Goal: Task Accomplishment & Management: Manage account settings

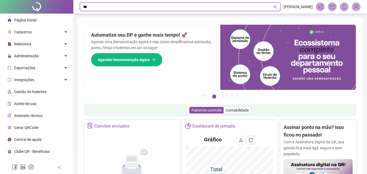
type input "*****"
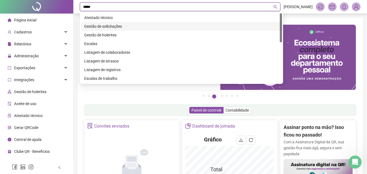
click at [113, 24] on div "Gestão de solicitações" at bounding box center [181, 26] width 195 height 6
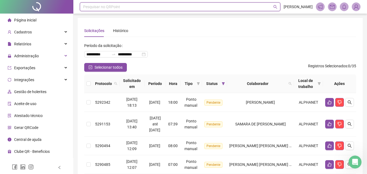
scroll to position [45, 0]
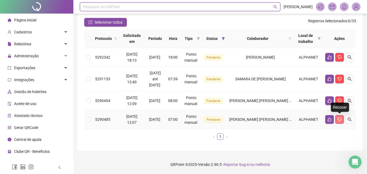
click at [342, 120] on button "button" at bounding box center [339, 119] width 9 height 9
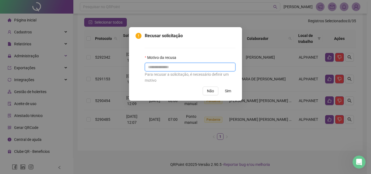
click at [174, 63] on input "text" at bounding box center [190, 67] width 91 height 9
type input "*"
type input "**********"
click at [228, 92] on span "Sim" at bounding box center [228, 91] width 6 height 6
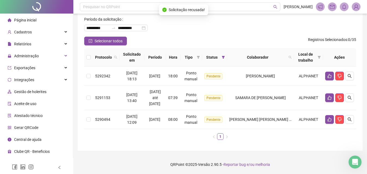
scroll to position [26, 0]
click at [331, 119] on icon "like" at bounding box center [330, 120] width 4 height 4
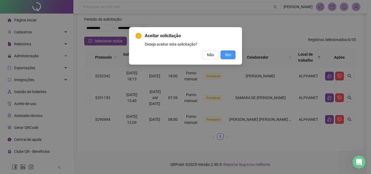
click at [232, 51] on button "Sim" at bounding box center [228, 55] width 15 height 9
click at [231, 52] on div "Aceitar solicitação Deseja aceitar esta solicitação? Não Sim" at bounding box center [185, 87] width 371 height 174
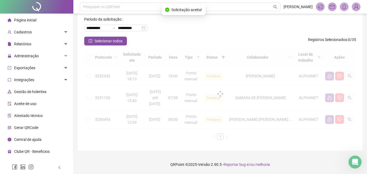
scroll to position [8, 0]
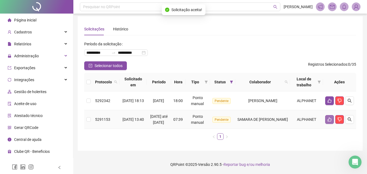
click at [330, 117] on icon "like" at bounding box center [329, 119] width 4 height 4
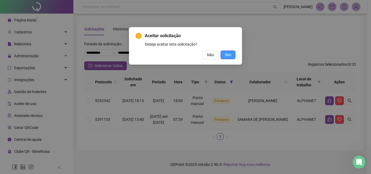
click at [230, 55] on span "Sim" at bounding box center [228, 55] width 6 height 6
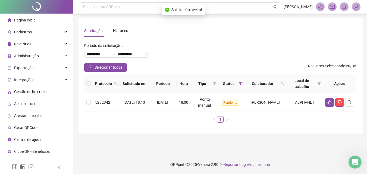
scroll to position [0, 0]
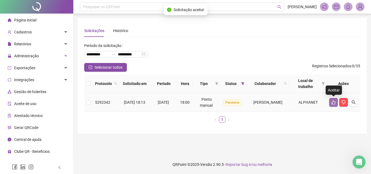
click at [332, 100] on button "button" at bounding box center [333, 102] width 9 height 9
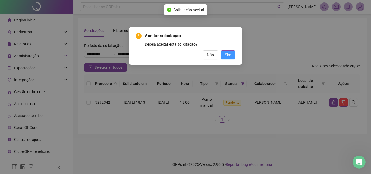
click at [228, 56] on span "Sim" at bounding box center [228, 55] width 6 height 6
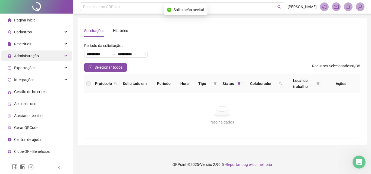
click at [26, 60] on span "Administração" at bounding box center [23, 56] width 31 height 11
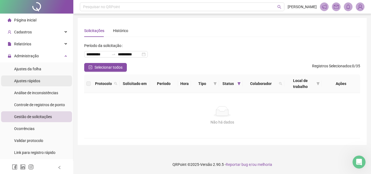
click at [32, 79] on span "Ajustes rápidos" at bounding box center [27, 81] width 26 height 4
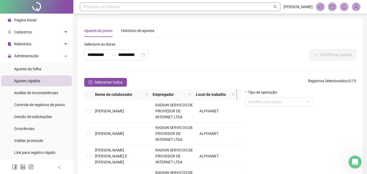
drag, startPoint x: 119, startPoint y: 1, endPoint x: 122, endPoint y: 7, distance: 6.9
click at [124, 4] on div "Pesquisar no QRPoint" at bounding box center [180, 6] width 201 height 9
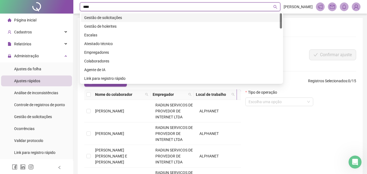
type input "*****"
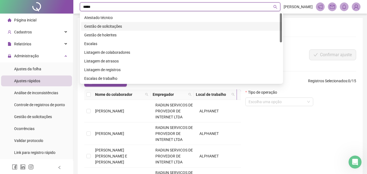
click at [121, 29] on div "Gestão de solicitações" at bounding box center [181, 26] width 195 height 6
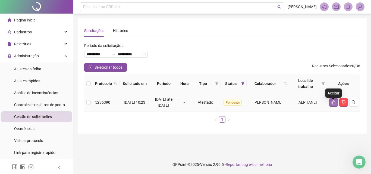
click at [335, 107] on button "button" at bounding box center [333, 102] width 9 height 9
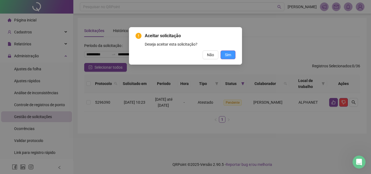
click at [228, 57] on span "Sim" at bounding box center [228, 55] width 6 height 6
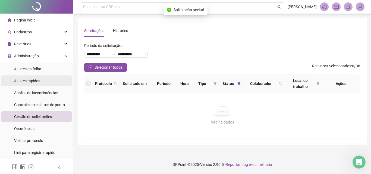
click at [24, 81] on span "Ajustes rápidos" at bounding box center [27, 81] width 26 height 4
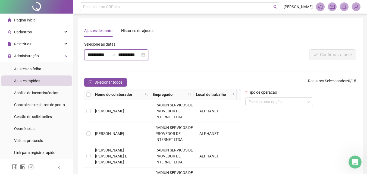
click at [104, 55] on input "**********" at bounding box center [98, 55] width 22 height 7
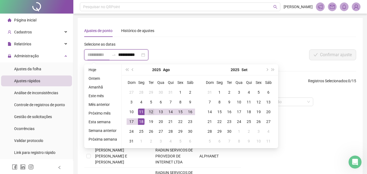
type input "**********"
click at [151, 112] on div "12" at bounding box center [151, 112] width 7 height 7
type input "**********"
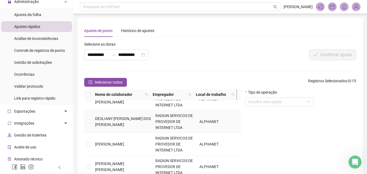
scroll to position [109, 0]
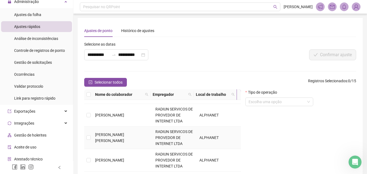
click at [91, 140] on td at bounding box center [88, 138] width 9 height 23
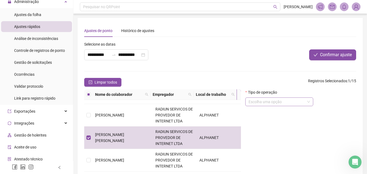
click at [293, 102] on input "search" at bounding box center [277, 102] width 57 height 8
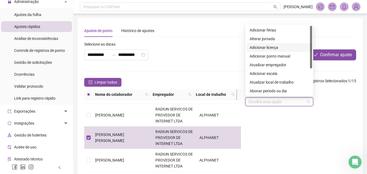
scroll to position [27, 0]
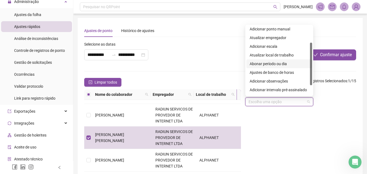
click at [264, 65] on div "Abonar período ou dia" at bounding box center [279, 64] width 59 height 6
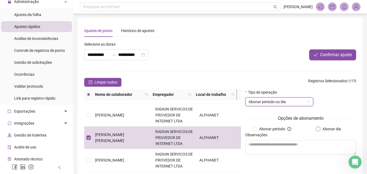
click at [327, 130] on span "Abonar dia" at bounding box center [331, 129] width 23 height 6
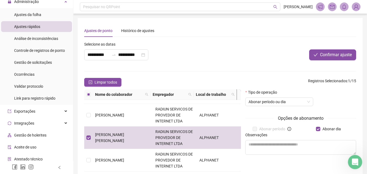
click at [354, 162] on icon "Abertura do Messenger da Intercom" at bounding box center [354, 161] width 9 height 9
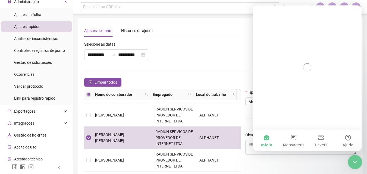
scroll to position [0, 0]
click at [301, 163] on div "Tipo de operação Abonar período ou dia Opções de abonamento Abonar período Abon…" at bounding box center [300, 142] width 115 height 107
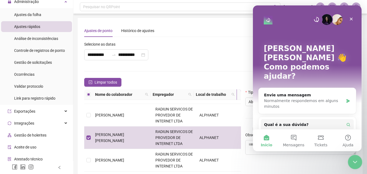
click at [355, 161] on icon "Encerramento do Messenger da Intercom" at bounding box center [354, 161] width 4 height 2
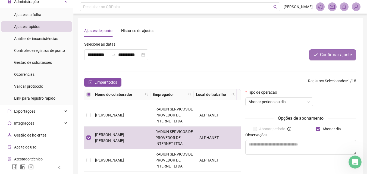
click at [336, 54] on span "Confirmar ajuste" at bounding box center [336, 55] width 32 height 7
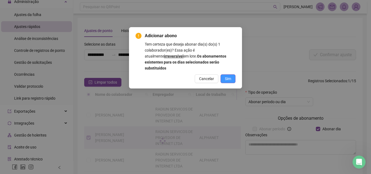
click at [233, 74] on button "Sim" at bounding box center [228, 78] width 15 height 9
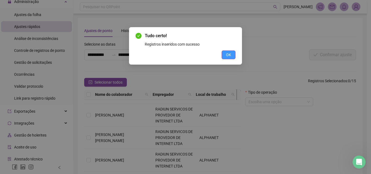
click at [234, 53] on button "OK" at bounding box center [229, 55] width 14 height 9
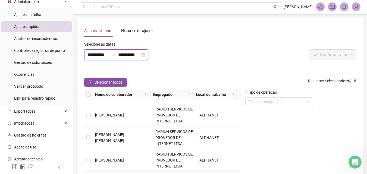
click at [90, 54] on input "**********" at bounding box center [98, 55] width 22 height 7
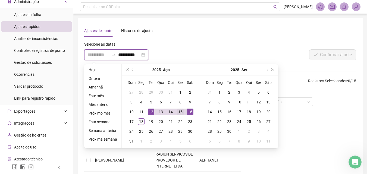
type input "**********"
click at [180, 112] on div "15" at bounding box center [180, 112] width 7 height 7
type input "**********"
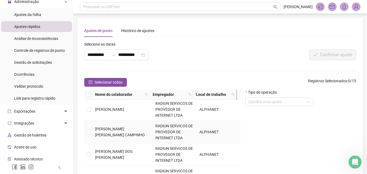
scroll to position [217, 0]
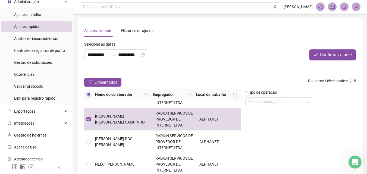
click at [279, 97] on div "Tipo de operação" at bounding box center [279, 93] width 68 height 8
click at [279, 102] on input "search" at bounding box center [277, 102] width 57 height 8
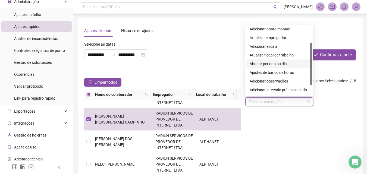
click at [275, 62] on div "Abonar período ou dia" at bounding box center [279, 64] width 59 height 6
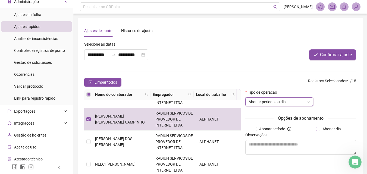
click at [331, 128] on span "Abonar dia" at bounding box center [331, 129] width 23 height 6
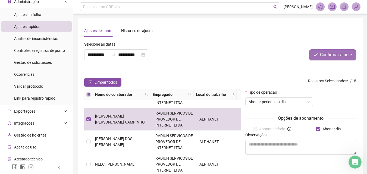
click at [330, 51] on button "Confirmar ajuste" at bounding box center [332, 54] width 47 height 11
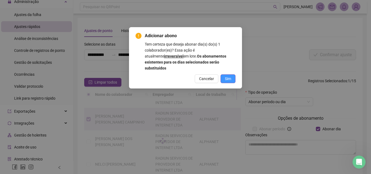
click at [229, 76] on span "Sim" at bounding box center [228, 79] width 6 height 6
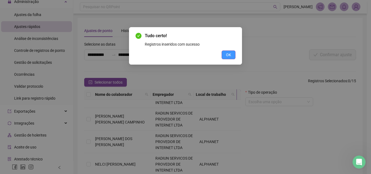
click at [226, 59] on button "OK" at bounding box center [229, 55] width 14 height 9
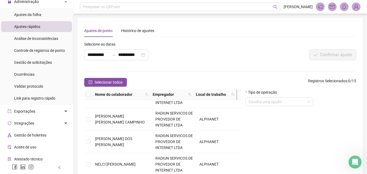
scroll to position [0, 0]
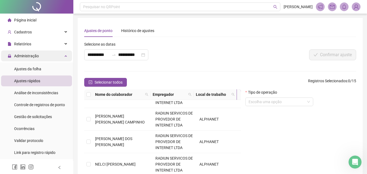
click at [50, 59] on div "Administração" at bounding box center [36, 56] width 71 height 11
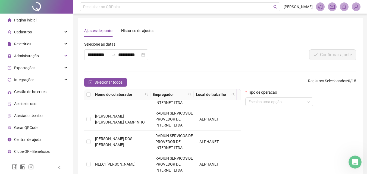
click at [29, 22] on span "Página inicial" at bounding box center [25, 20] width 22 height 4
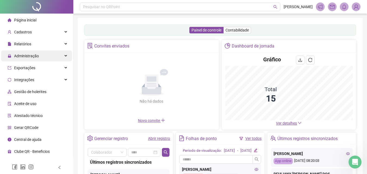
click at [31, 54] on span "Administração" at bounding box center [26, 56] width 25 height 4
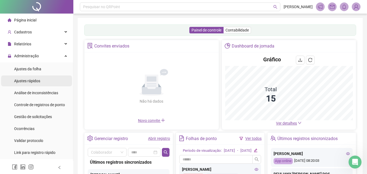
click at [34, 80] on span "Ajustes rápidos" at bounding box center [27, 81] width 26 height 4
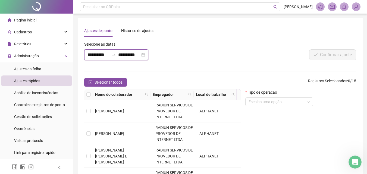
click at [103, 56] on input "**********" at bounding box center [98, 55] width 22 height 7
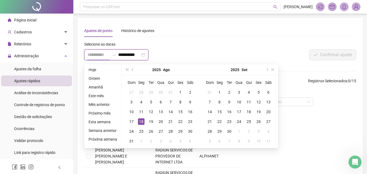
type input "**********"
click at [140, 121] on div "18" at bounding box center [141, 121] width 7 height 7
type input "**********"
click at [139, 123] on div "18" at bounding box center [141, 121] width 7 height 7
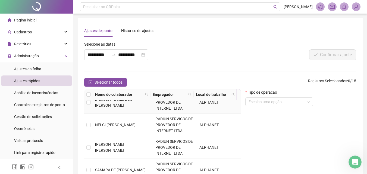
scroll to position [52, 0]
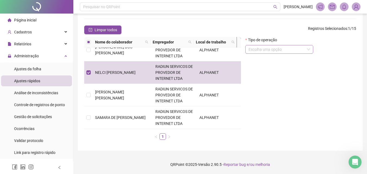
click at [291, 49] on input "search" at bounding box center [277, 49] width 57 height 8
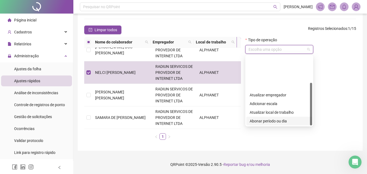
scroll to position [43, 0]
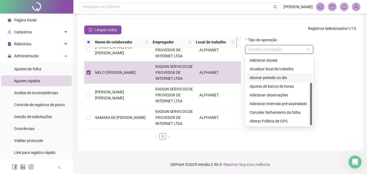
click at [265, 76] on div "Abonar período ou dia" at bounding box center [279, 78] width 59 height 6
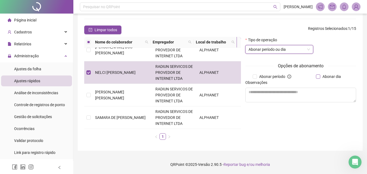
click at [335, 78] on span "Abonar dia" at bounding box center [331, 77] width 23 height 6
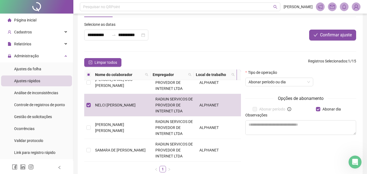
scroll to position [0, 0]
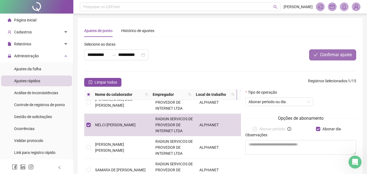
click at [336, 57] on span "Confirmar ajuste" at bounding box center [336, 55] width 32 height 7
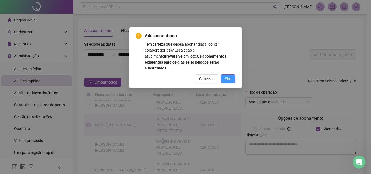
click at [232, 74] on button "Sim" at bounding box center [228, 78] width 15 height 9
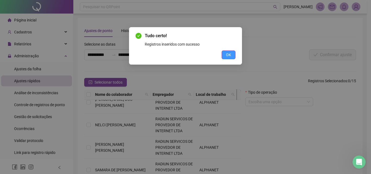
click at [232, 55] on button "OK" at bounding box center [229, 55] width 14 height 9
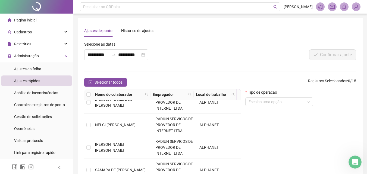
click at [22, 18] on span "Página inicial" at bounding box center [25, 20] width 22 height 4
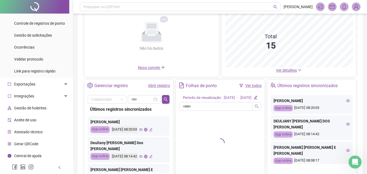
scroll to position [54, 0]
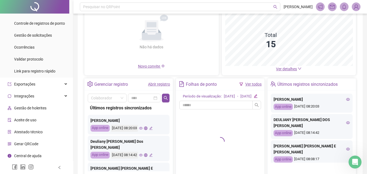
click at [162, 86] on link "Abrir registro" at bounding box center [159, 84] width 22 height 4
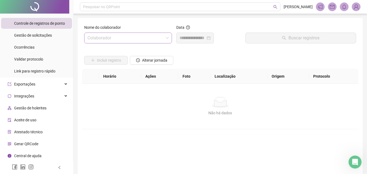
click at [104, 34] on input "search" at bounding box center [125, 38] width 76 height 10
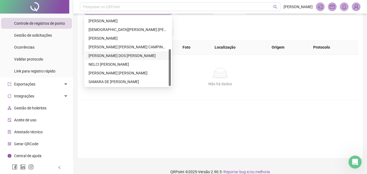
scroll to position [36, 0]
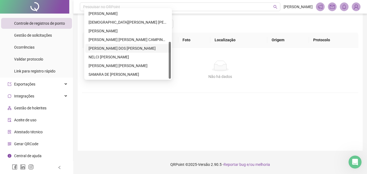
click at [109, 51] on div "MATEUS DE OLIVEIRA DOS SANTOS" at bounding box center [128, 48] width 79 height 6
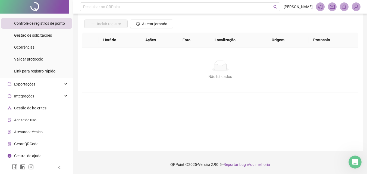
scroll to position [0, 0]
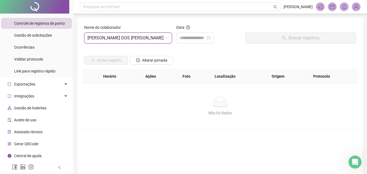
click at [116, 43] on div "Nome do colaborador MATEUS DE OLIVEIRA DOS SANTOS MATEUS DE OLIVEIRA DOS SANTOS" at bounding box center [128, 35] width 92 height 23
click at [121, 43] on span "MATEUS DE OLIVEIRA DOS SANTOS" at bounding box center [127, 38] width 81 height 10
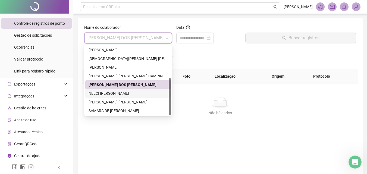
click at [104, 94] on div "NELCI CELESTINO VIANA" at bounding box center [128, 93] width 79 height 6
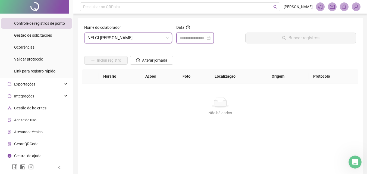
click at [203, 38] on input at bounding box center [193, 38] width 26 height 7
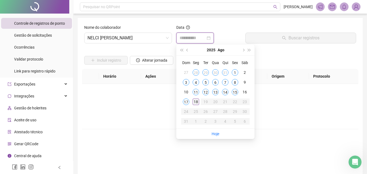
type input "**********"
click at [185, 102] on div "17" at bounding box center [186, 102] width 7 height 7
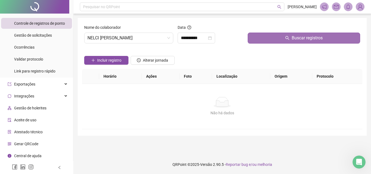
click at [265, 35] on button "Buscar registros" at bounding box center [304, 38] width 112 height 11
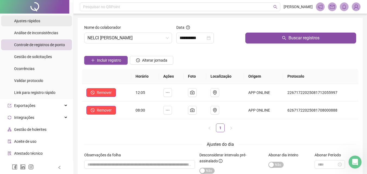
scroll to position [27, 0]
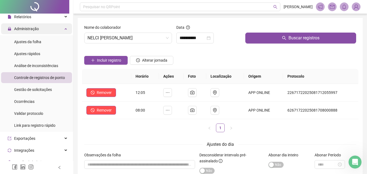
click at [34, 27] on span "Administração" at bounding box center [26, 29] width 25 height 4
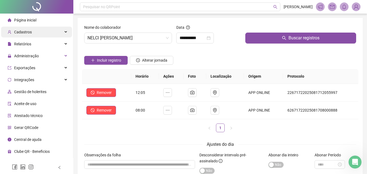
scroll to position [0, 0]
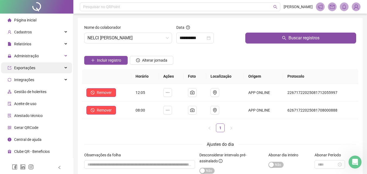
click at [29, 63] on span "Exportações" at bounding box center [22, 67] width 28 height 11
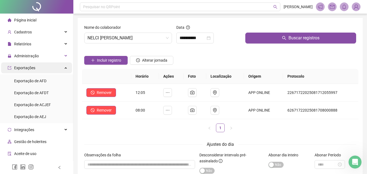
click at [26, 68] on span "Exportações" at bounding box center [24, 68] width 21 height 4
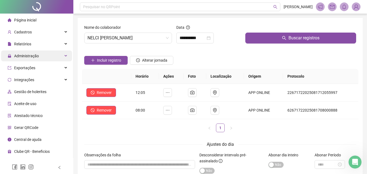
click at [28, 60] on span "Administração" at bounding box center [23, 56] width 31 height 11
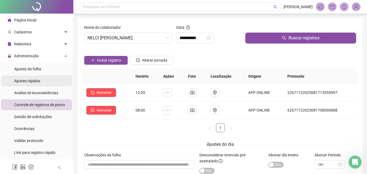
click at [30, 80] on span "Ajustes rápidos" at bounding box center [27, 81] width 26 height 4
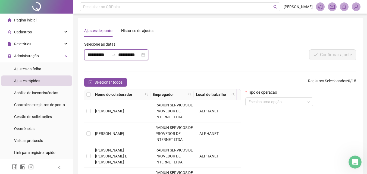
click at [97, 56] on input "**********" at bounding box center [98, 55] width 22 height 7
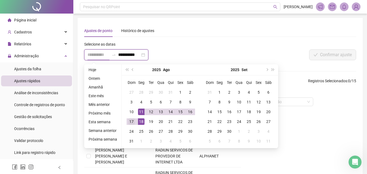
type input "**********"
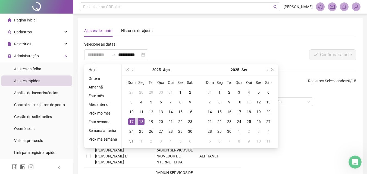
click at [131, 122] on div "17" at bounding box center [131, 121] width 7 height 7
type input "**********"
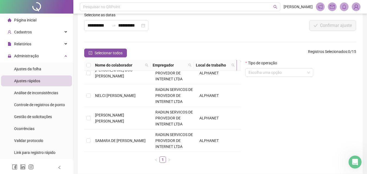
scroll to position [52, 0]
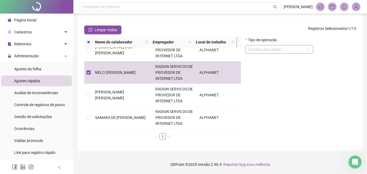
click at [279, 50] on input "search" at bounding box center [277, 49] width 57 height 8
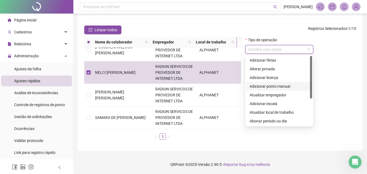
scroll to position [43, 0]
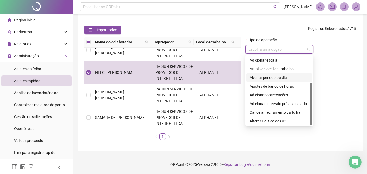
click at [279, 79] on div "Abonar período ou dia" at bounding box center [279, 78] width 59 height 6
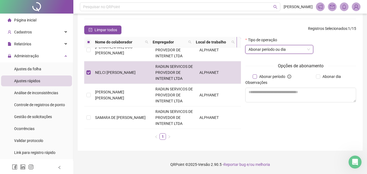
click at [278, 76] on span "Abonar período" at bounding box center [272, 77] width 30 height 6
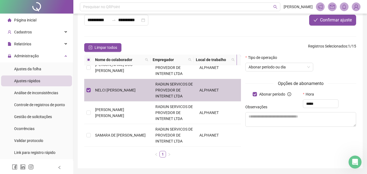
scroll to position [25, 0]
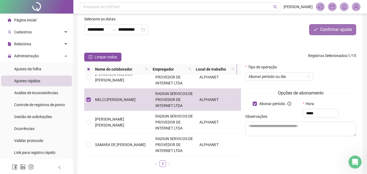
type input "*****"
click at [321, 33] on button "Confirmar ajuste" at bounding box center [332, 29] width 47 height 11
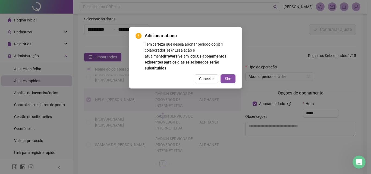
drag, startPoint x: 230, startPoint y: 74, endPoint x: 0, endPoint y: 85, distance: 230.4
click at [230, 76] on span "Sim" at bounding box center [228, 79] width 6 height 6
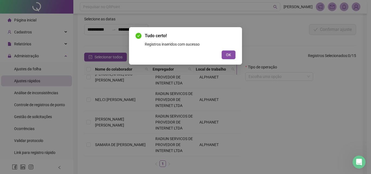
click at [45, 57] on div "Tudo certo! Registros inseridos com sucesso OK" at bounding box center [185, 87] width 371 height 174
click at [224, 55] on button "OK" at bounding box center [229, 55] width 14 height 9
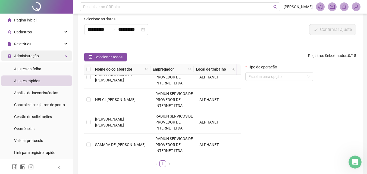
click at [45, 55] on div "Administração" at bounding box center [36, 56] width 71 height 11
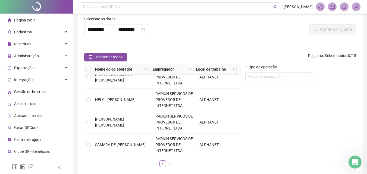
click at [36, 17] on li "Página inicial" at bounding box center [36, 20] width 71 height 11
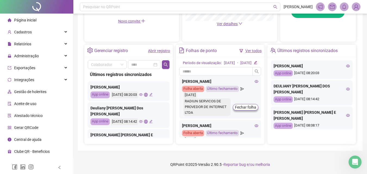
scroll to position [136, 0]
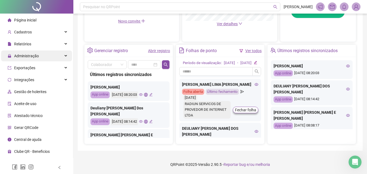
click at [27, 54] on span "Administração" at bounding box center [26, 56] width 25 height 4
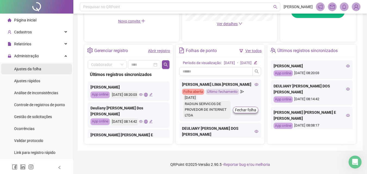
click at [33, 67] on span "Ajustes da folha" at bounding box center [27, 69] width 27 height 4
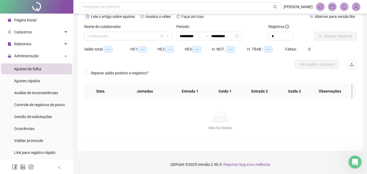
scroll to position [26, 0]
type input "**********"
click at [193, 39] on div "**********" at bounding box center [209, 36] width 66 height 9
click at [191, 38] on input "**********" at bounding box center [191, 36] width 23 height 6
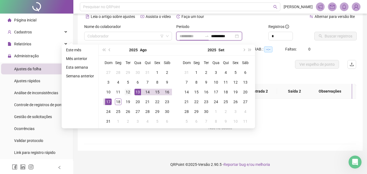
type input "**********"
click at [129, 92] on div "12" at bounding box center [128, 92] width 7 height 7
type input "**********"
click at [119, 101] on div "18" at bounding box center [118, 102] width 7 height 7
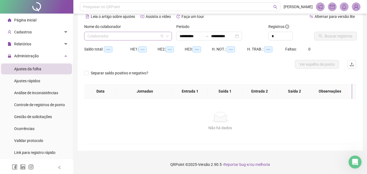
click at [127, 36] on input "search" at bounding box center [125, 36] width 76 height 8
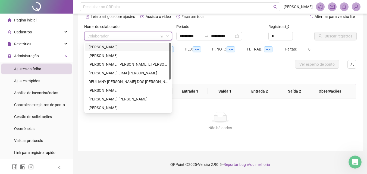
click at [108, 48] on div "[PERSON_NAME] DE MOURA" at bounding box center [128, 47] width 79 height 6
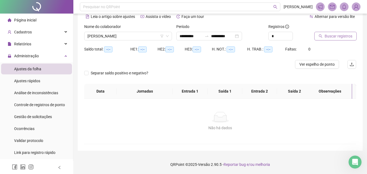
click at [329, 38] on span "Buscar registros" at bounding box center [339, 36] width 28 height 6
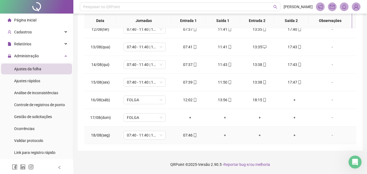
scroll to position [0, 0]
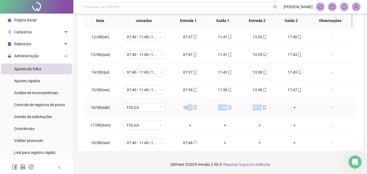
drag, startPoint x: 186, startPoint y: 107, endPoint x: 266, endPoint y: 106, distance: 80.7
click at [266, 106] on tr "16/08(sáb) FOLGA 12:02 13:56 18:15 + -" at bounding box center [220, 108] width 272 height 18
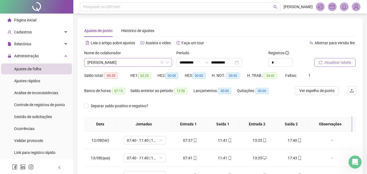
click at [147, 63] on span "[PERSON_NAME] DE MOURA" at bounding box center [127, 62] width 81 height 8
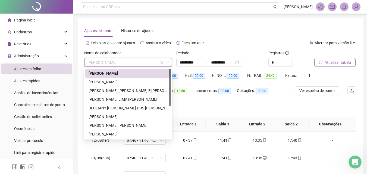
click at [142, 71] on div "[PERSON_NAME] DE MOURA" at bounding box center [128, 73] width 79 height 6
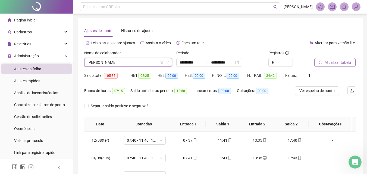
click at [334, 64] on span "Atualizar tabela" at bounding box center [338, 62] width 27 height 6
click at [124, 65] on span "[PERSON_NAME] DE MOURA" at bounding box center [127, 62] width 81 height 8
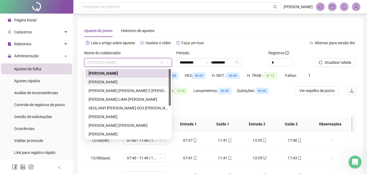
click at [121, 82] on div "[PERSON_NAME]" at bounding box center [128, 82] width 79 height 6
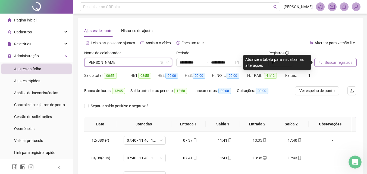
click at [343, 64] on span "Buscar registros" at bounding box center [339, 62] width 28 height 6
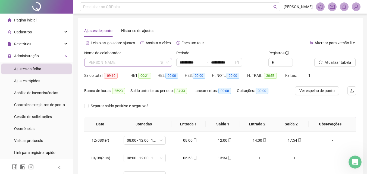
click at [110, 62] on span "[PERSON_NAME]" at bounding box center [127, 62] width 81 height 8
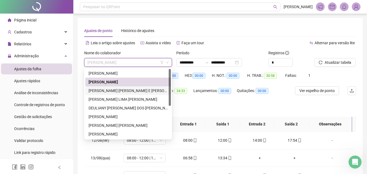
click at [112, 90] on div "[PERSON_NAME]" at bounding box center [128, 91] width 79 height 6
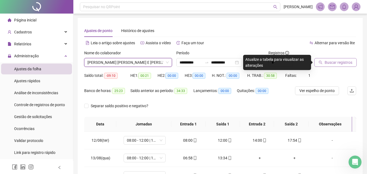
click at [336, 64] on span "Buscar registros" at bounding box center [339, 62] width 28 height 6
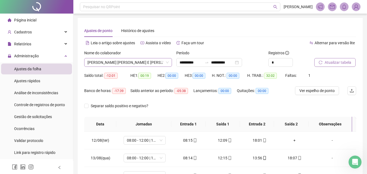
click at [92, 59] on span "[PERSON_NAME]" at bounding box center [127, 62] width 81 height 8
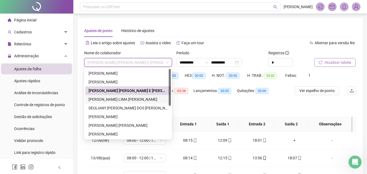
click at [109, 99] on div "[PERSON_NAME]" at bounding box center [128, 99] width 79 height 6
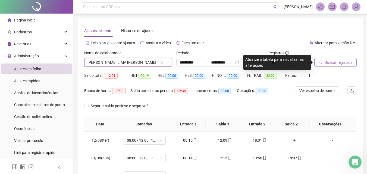
click at [328, 63] on span "Buscar registros" at bounding box center [339, 62] width 28 height 6
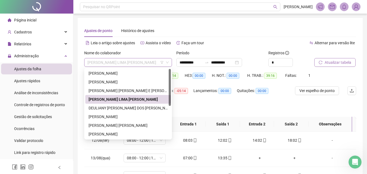
click at [99, 66] on span "[PERSON_NAME]" at bounding box center [127, 62] width 81 height 8
drag, startPoint x: 102, startPoint y: 106, endPoint x: 116, endPoint y: 111, distance: 14.7
click at [102, 106] on div "[PERSON_NAME]" at bounding box center [128, 108] width 79 height 6
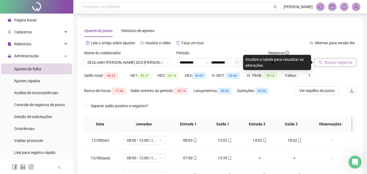
click at [342, 66] on button "Buscar registros" at bounding box center [335, 62] width 42 height 9
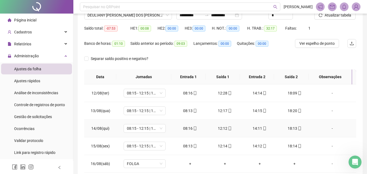
scroll to position [22, 0]
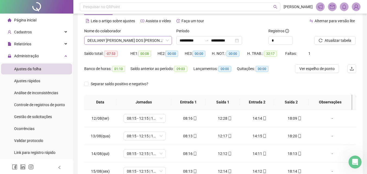
click at [123, 41] on span "[PERSON_NAME]" at bounding box center [127, 40] width 81 height 8
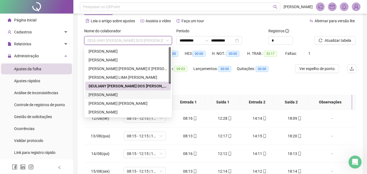
click at [109, 93] on div "[PERSON_NAME]" at bounding box center [128, 95] width 79 height 6
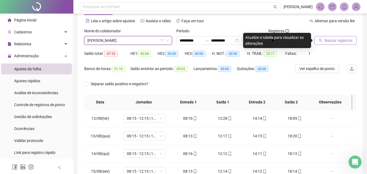
click at [325, 37] on button "Buscar registros" at bounding box center [335, 40] width 42 height 9
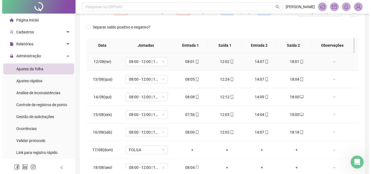
scroll to position [0, 0]
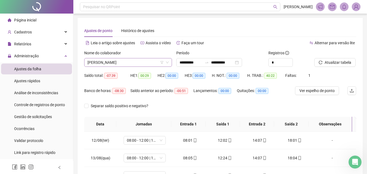
click at [105, 62] on span "[PERSON_NAME]" at bounding box center [127, 62] width 81 height 8
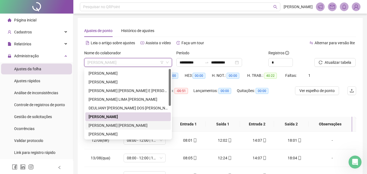
click at [104, 125] on div "[PERSON_NAME]" at bounding box center [128, 126] width 79 height 6
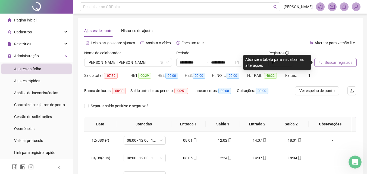
click at [338, 61] on span "Buscar registros" at bounding box center [339, 62] width 28 height 6
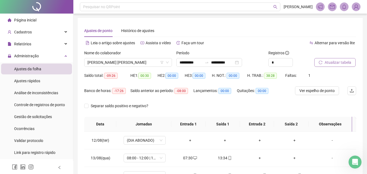
click at [145, 58] on div "Nome do colaborador" at bounding box center [128, 54] width 88 height 8
click at [134, 64] on span "[PERSON_NAME]" at bounding box center [127, 62] width 81 height 8
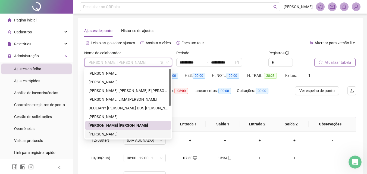
click at [112, 133] on div "[PERSON_NAME]" at bounding box center [128, 134] width 79 height 6
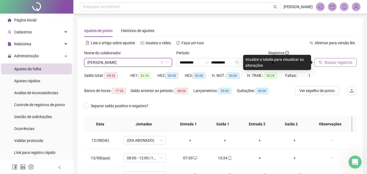
click at [344, 67] on button "Buscar registros" at bounding box center [335, 62] width 42 height 9
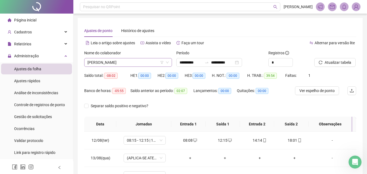
click at [114, 63] on span "[PERSON_NAME]" at bounding box center [127, 62] width 81 height 8
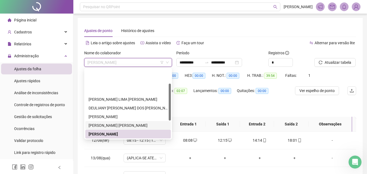
scroll to position [27, 0]
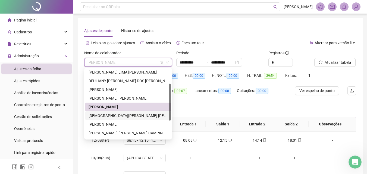
click at [114, 117] on div "[DEMOGRAPHIC_DATA][PERSON_NAME]" at bounding box center [128, 116] width 79 height 6
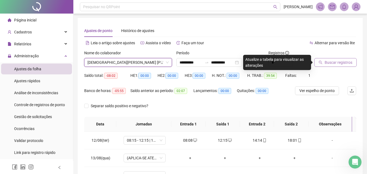
click at [340, 61] on span "Buscar registros" at bounding box center [339, 62] width 28 height 6
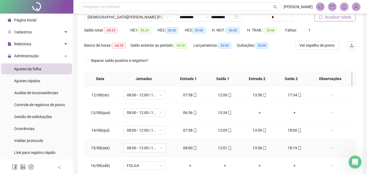
scroll to position [0, 0]
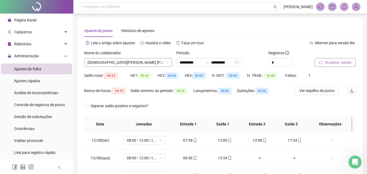
click at [119, 63] on span "[DEMOGRAPHIC_DATA][PERSON_NAME]" at bounding box center [127, 62] width 81 height 8
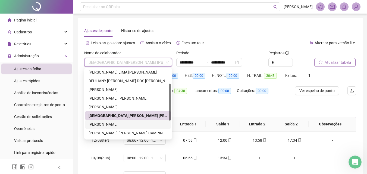
click at [105, 126] on div "[PERSON_NAME]" at bounding box center [128, 124] width 79 height 6
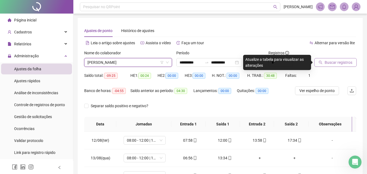
click at [331, 64] on span "Buscar registros" at bounding box center [339, 62] width 28 height 6
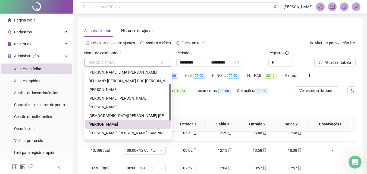
click at [116, 66] on span "[PERSON_NAME]" at bounding box center [127, 62] width 81 height 8
click at [115, 134] on div "LUIZ FELIPE DE VASCONCELOS CAMPINHO" at bounding box center [128, 133] width 79 height 6
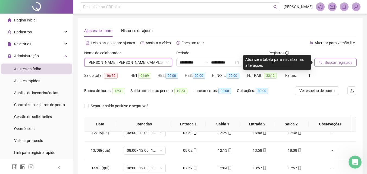
click at [346, 60] on span "Buscar registros" at bounding box center [339, 62] width 28 height 6
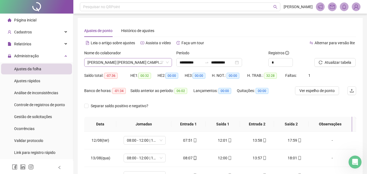
click at [98, 61] on span "LUIZ FELIPE DE VASCONCELOS CAMPINHO" at bounding box center [127, 62] width 81 height 8
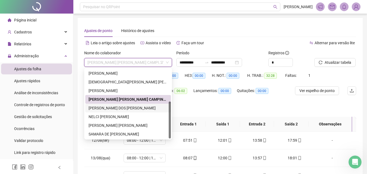
click at [105, 108] on div "MATEUS DE OLIVEIRA DOS SANTOS" at bounding box center [128, 108] width 79 height 6
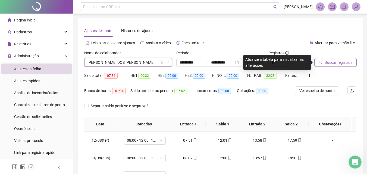
click at [340, 64] on span "Buscar registros" at bounding box center [339, 62] width 28 height 6
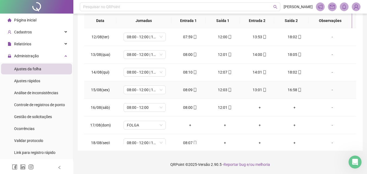
scroll to position [8, 0]
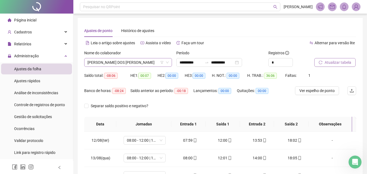
click at [134, 61] on span "MATEUS DE OLIVEIRA DOS SANTOS" at bounding box center [127, 62] width 81 height 8
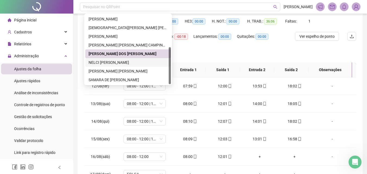
click at [109, 62] on div "NELCI CELESTINO VIANA" at bounding box center [128, 62] width 79 height 6
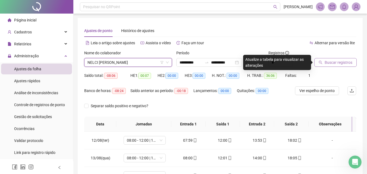
click at [336, 66] on button "Buscar registros" at bounding box center [335, 62] width 42 height 9
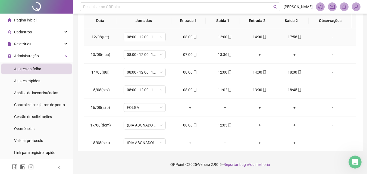
scroll to position [55, 0]
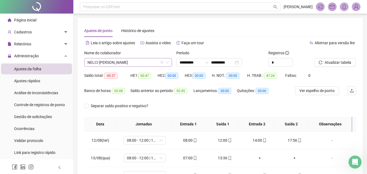
click at [108, 66] on span "NELCI CELESTINO VIANA" at bounding box center [127, 62] width 81 height 8
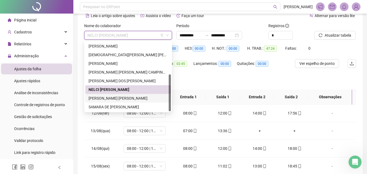
click at [118, 98] on div "RODRIGO SAVIO SANTOS CARVALHO" at bounding box center [128, 98] width 79 height 6
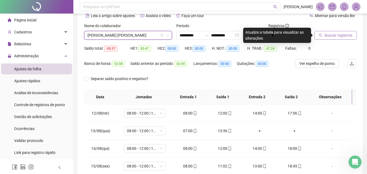
click at [335, 36] on span "Buscar registros" at bounding box center [339, 35] width 28 height 6
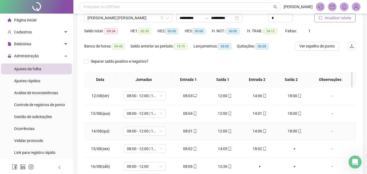
scroll to position [0, 0]
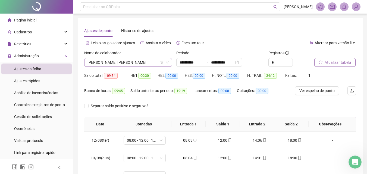
click at [123, 63] on span "RODRIGO SAVIO SANTOS CARVALHO" at bounding box center [127, 62] width 81 height 8
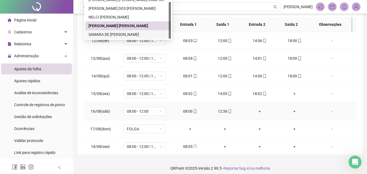
scroll to position [104, 0]
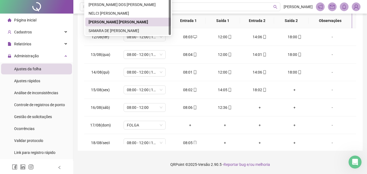
click at [123, 31] on div "SAMARA DE PAULA RIBEIRO COELHO" at bounding box center [128, 31] width 79 height 6
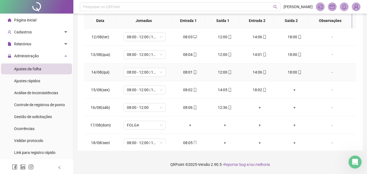
scroll to position [0, 0]
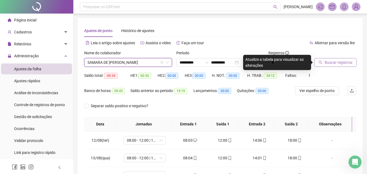
click at [349, 62] on span "Buscar registros" at bounding box center [339, 62] width 28 height 6
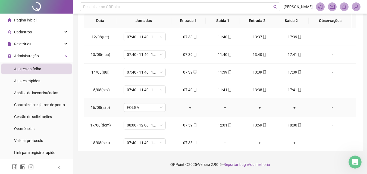
scroll to position [8, 0]
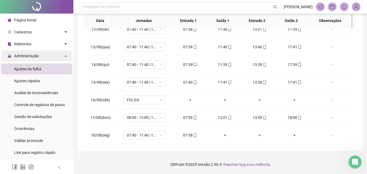
click at [23, 58] on span "Administração" at bounding box center [26, 56] width 25 height 4
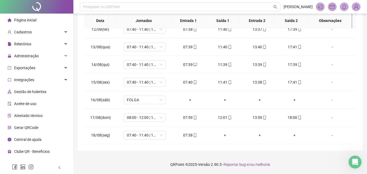
click at [42, 20] on li "Página inicial" at bounding box center [36, 20] width 71 height 11
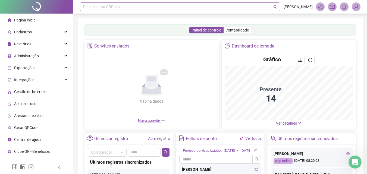
click at [141, 9] on div "Pesquisar no QRPoint" at bounding box center [180, 6] width 201 height 9
click at [141, 9] on div "**** Pesquisar no QRPoint" at bounding box center [180, 6] width 201 height 9
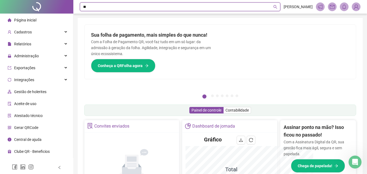
type input "*"
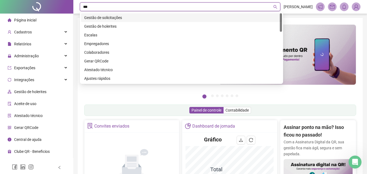
type input "****"
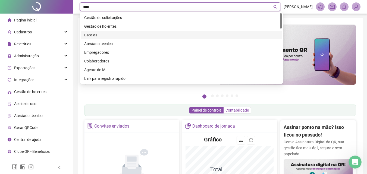
click at [45, 137] on ul "Página inicial Cadastros Relatórios Administração Ajustes da folha Ajustes rápi…" at bounding box center [36, 86] width 73 height 145
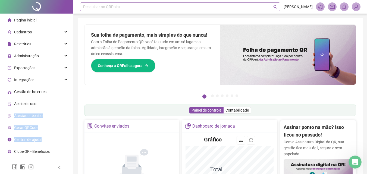
click at [140, 7] on div "Pesquisar no QRPoint" at bounding box center [180, 6] width 201 height 9
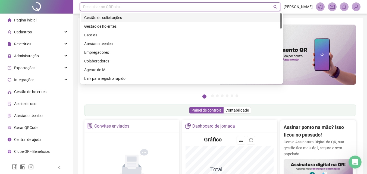
click at [118, 19] on div "Gestão de solicitações" at bounding box center [181, 18] width 195 height 6
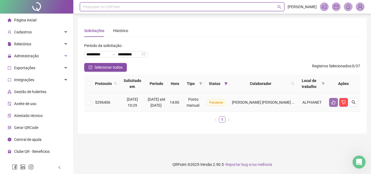
click at [334, 105] on icon "like" at bounding box center [334, 103] width 4 height 4
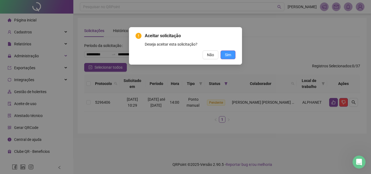
click at [223, 56] on button "Sim" at bounding box center [228, 55] width 15 height 9
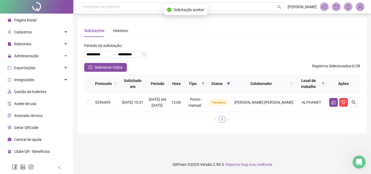
click at [39, 22] on li "Página inicial" at bounding box center [36, 20] width 71 height 11
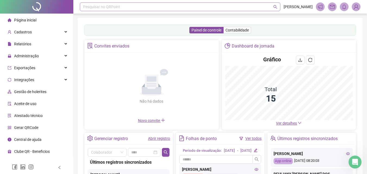
click at [121, 9] on div "Pesquisar no QRPoint" at bounding box center [180, 6] width 201 height 9
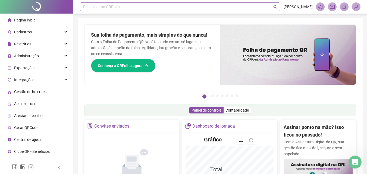
click at [114, 6] on div "Pesquisar no QRPoint" at bounding box center [180, 6] width 201 height 9
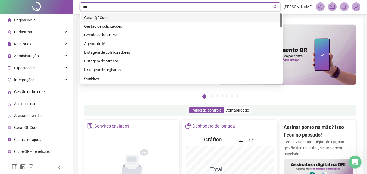
type input "****"
click at [126, 16] on div "Gestão de solicitações" at bounding box center [181, 18] width 195 height 6
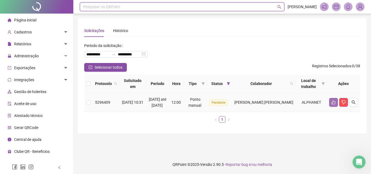
click at [332, 105] on icon "like" at bounding box center [333, 102] width 4 height 4
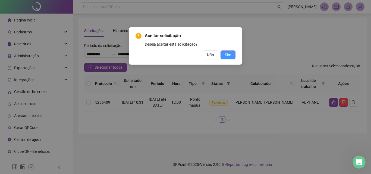
click at [231, 52] on button "Sim" at bounding box center [228, 55] width 15 height 9
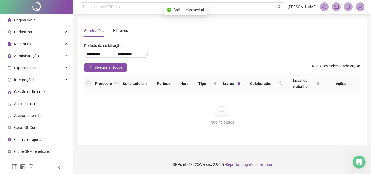
click at [21, 22] on span "Página inicial" at bounding box center [25, 20] width 22 height 4
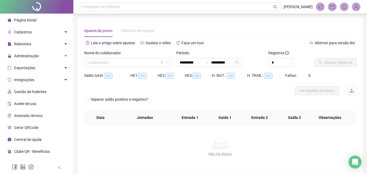
click at [44, 19] on li "Página inicial" at bounding box center [36, 20] width 71 height 11
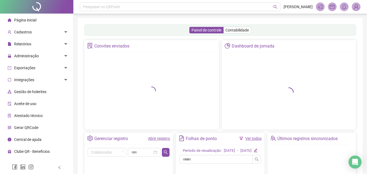
scroll to position [82, 0]
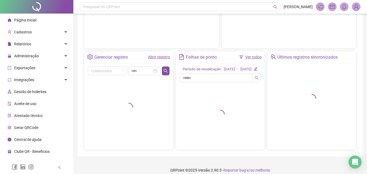
click at [156, 58] on link "Abrir registro" at bounding box center [159, 57] width 22 height 4
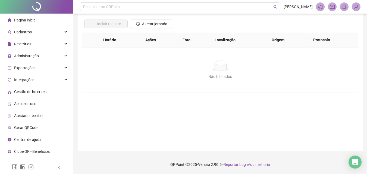
scroll to position [36, 0]
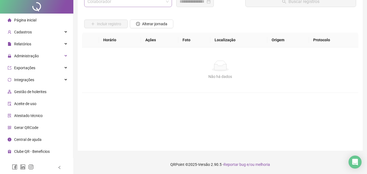
scroll to position [0, 0]
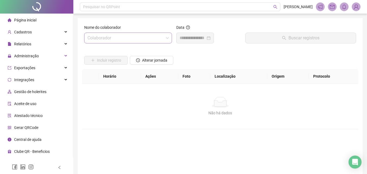
click at [120, 38] on input "search" at bounding box center [125, 38] width 76 height 10
click at [121, 39] on input "search" at bounding box center [125, 38] width 76 height 10
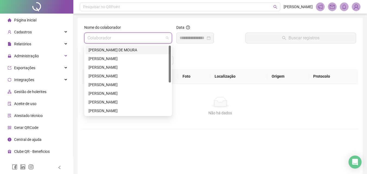
click at [101, 50] on div "[PERSON_NAME] DE MOURA" at bounding box center [128, 50] width 79 height 6
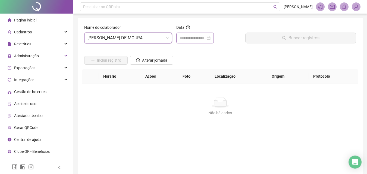
click at [178, 42] on div at bounding box center [194, 38] width 37 height 11
click at [181, 40] on input at bounding box center [193, 38] width 26 height 7
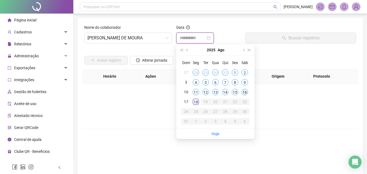
type input "**********"
click at [245, 93] on div "16" at bounding box center [245, 92] width 7 height 7
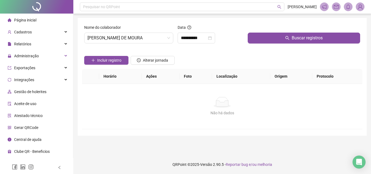
click at [274, 45] on div "Buscar registros" at bounding box center [304, 35] width 117 height 23
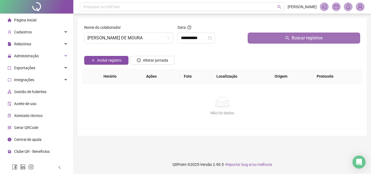
click at [276, 38] on button "Buscar registros" at bounding box center [304, 38] width 112 height 11
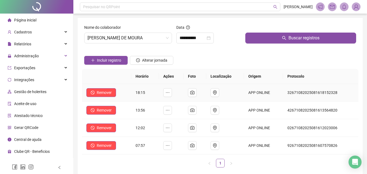
scroll to position [54, 0]
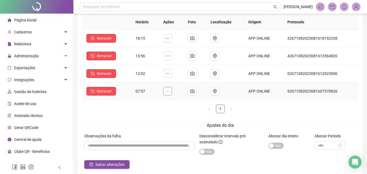
click at [169, 92] on icon "ellipsis" at bounding box center [167, 91] width 4 height 4
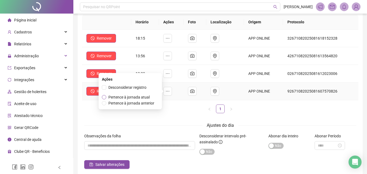
click at [117, 98] on span "Pertence à jornada atual" at bounding box center [128, 97] width 41 height 4
